Goal: Task Accomplishment & Management: Use online tool/utility

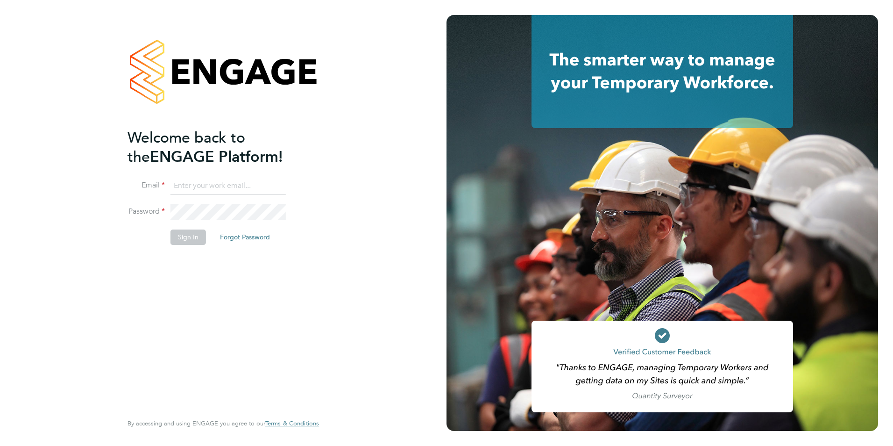
type input "[EMAIL_ADDRESS][DOMAIN_NAME]"
click at [182, 238] on button "Sign In" at bounding box center [189, 236] width 36 height 15
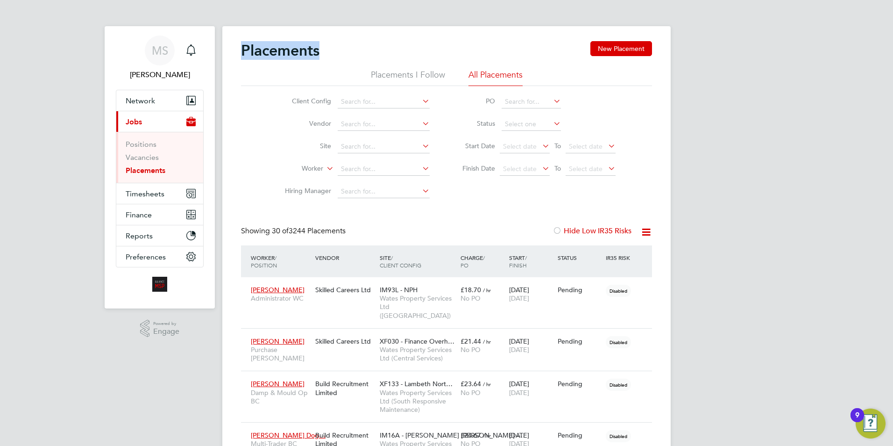
drag, startPoint x: 324, startPoint y: 49, endPoint x: 236, endPoint y: 54, distance: 88.5
drag, startPoint x: 236, startPoint y: 54, endPoint x: 331, endPoint y: 61, distance: 95.6
click at [335, 47] on div "Placements New Placement" at bounding box center [446, 55] width 411 height 28
click at [136, 193] on span "Timesheets" at bounding box center [145, 193] width 39 height 9
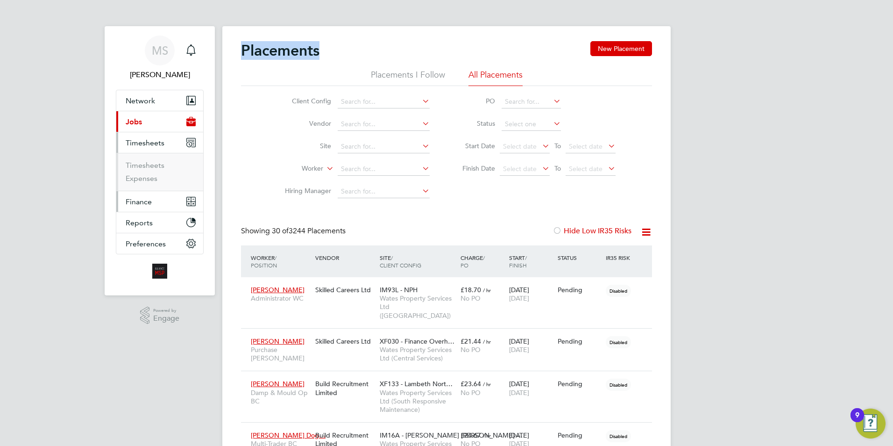
click at [150, 201] on span "Finance" at bounding box center [139, 201] width 26 height 9
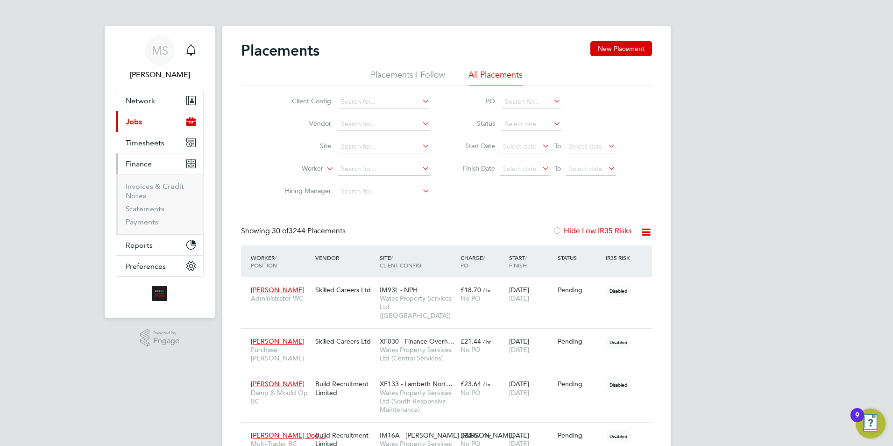
click at [148, 180] on ul "Invoices & Credit Notes Statements Payments" at bounding box center [159, 204] width 87 height 60
click at [146, 183] on link "Invoices & Credit Notes" at bounding box center [155, 191] width 58 height 18
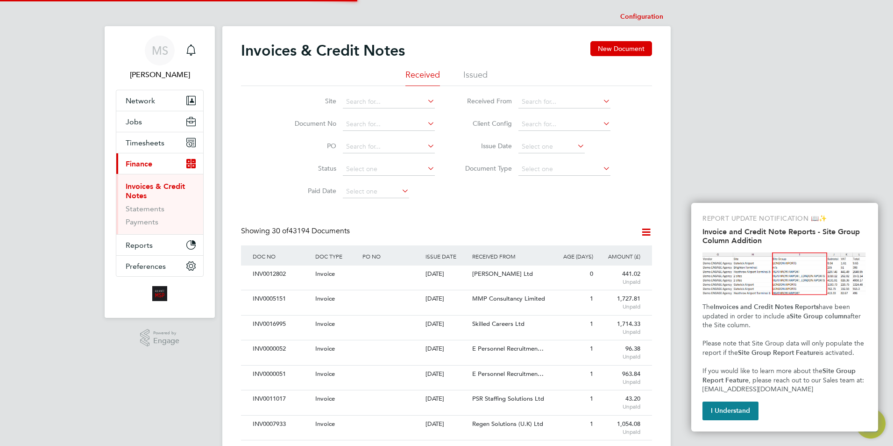
click at [727, 414] on button "I Understand" at bounding box center [731, 410] width 56 height 19
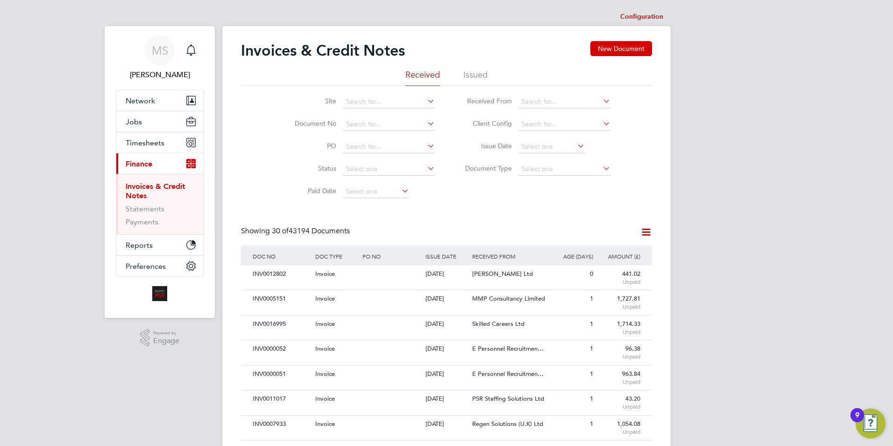
click at [480, 72] on li "Issued" at bounding box center [476, 77] width 24 height 17
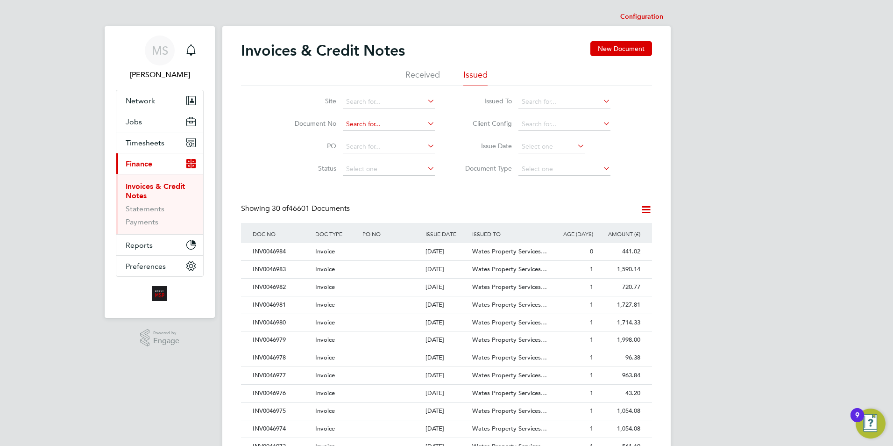
click at [358, 122] on input at bounding box center [389, 124] width 92 height 13
drag, startPoint x: 393, startPoint y: 121, endPoint x: 338, endPoint y: 124, distance: 54.3
click at [338, 124] on li "Document No CRN0000063" at bounding box center [359, 124] width 176 height 22
type input "CRN0000063"
click at [426, 67] on div "Invoices & Credit Notes New Document" at bounding box center [446, 55] width 411 height 28
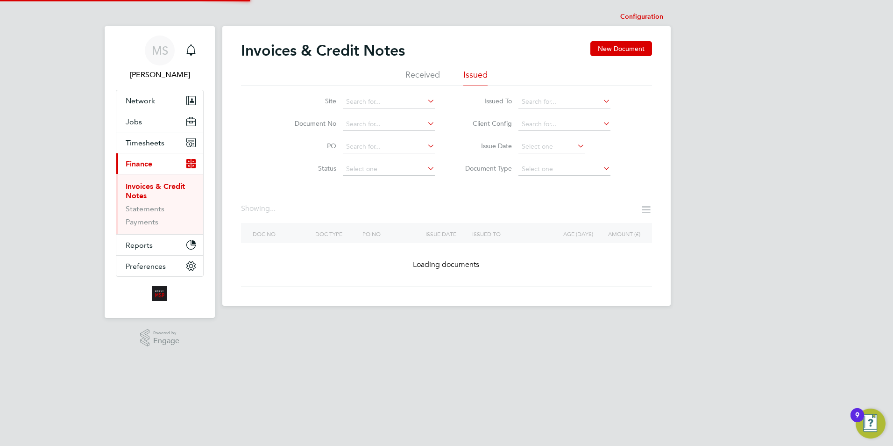
click at [426, 73] on li "Received" at bounding box center [423, 77] width 35 height 17
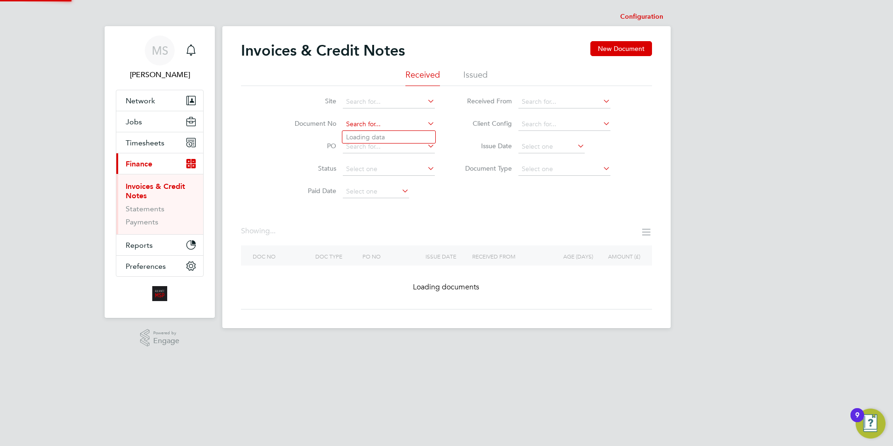
click at [369, 122] on input at bounding box center [389, 124] width 92 height 13
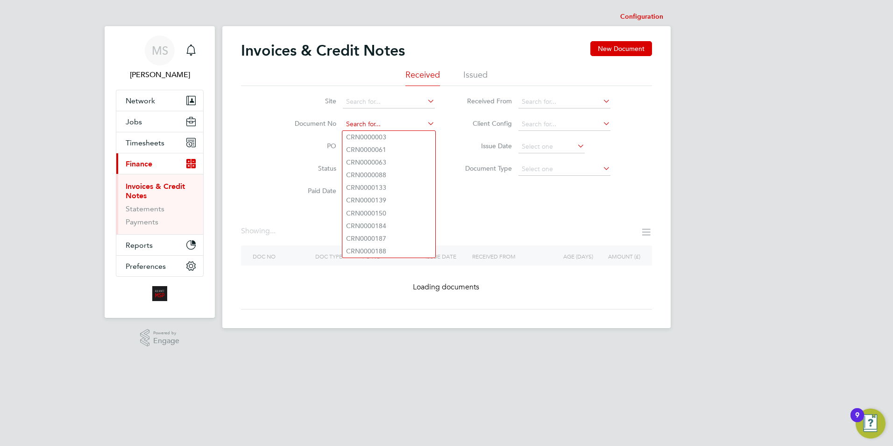
paste input "CRN0000063"
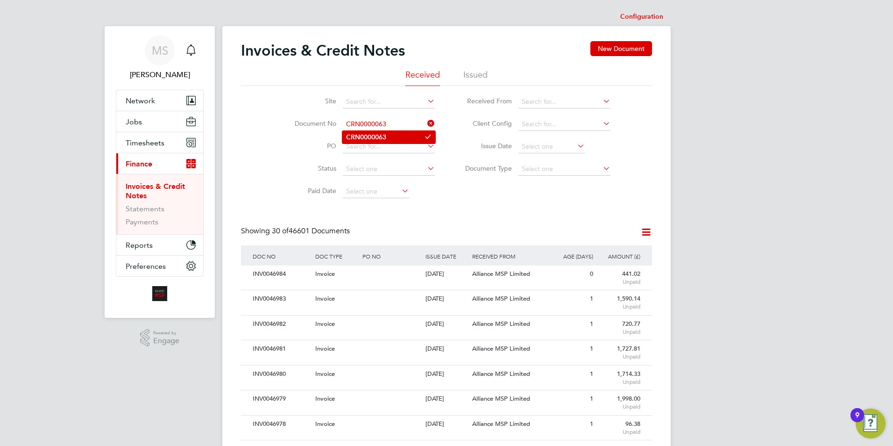
type input "CRN0000063"
click at [360, 136] on b "CRN0000063" at bounding box center [366, 137] width 40 height 8
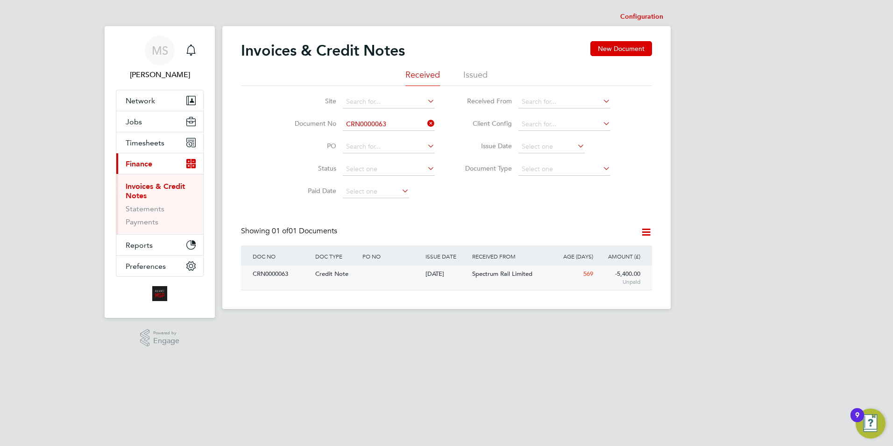
click at [490, 274] on span "Spectrum Rail Limited" at bounding box center [502, 274] width 60 height 8
